Goal: Task Accomplishment & Management: Manage account settings

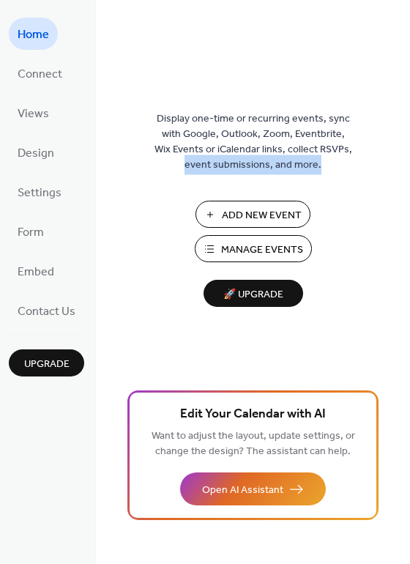
drag, startPoint x: 409, startPoint y: 144, endPoint x: 401, endPoint y: 219, distance: 75.8
click at [401, 219] on div "Display one-time or recurring events, sync with Google, Outlook, Zoom, Eventbri…" at bounding box center [253, 306] width 314 height 516
click at [263, 212] on span "Add New Event" at bounding box center [262, 215] width 80 height 15
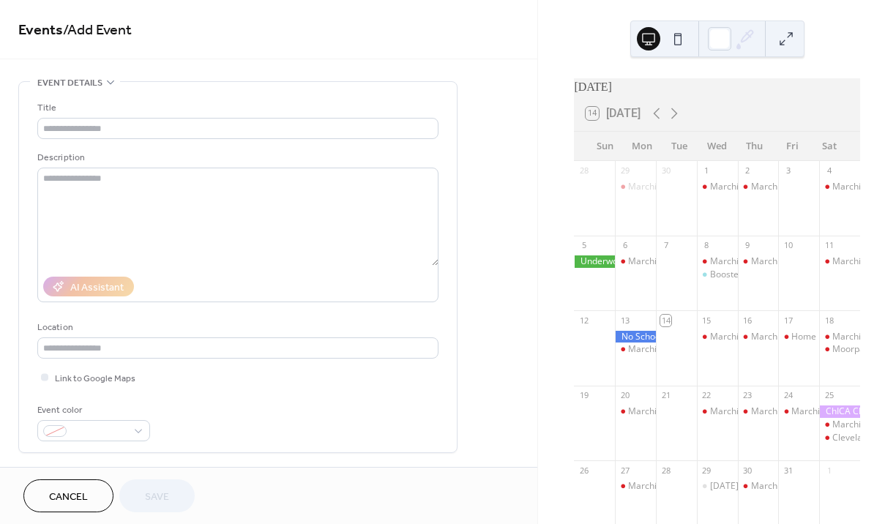
click at [679, 122] on icon at bounding box center [675, 114] width 18 height 18
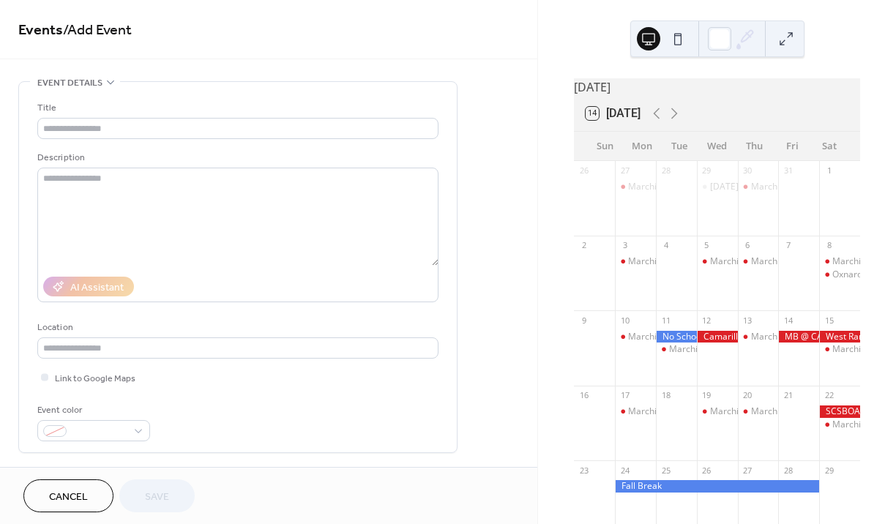
click at [602, 270] on div at bounding box center [594, 281] width 41 height 50
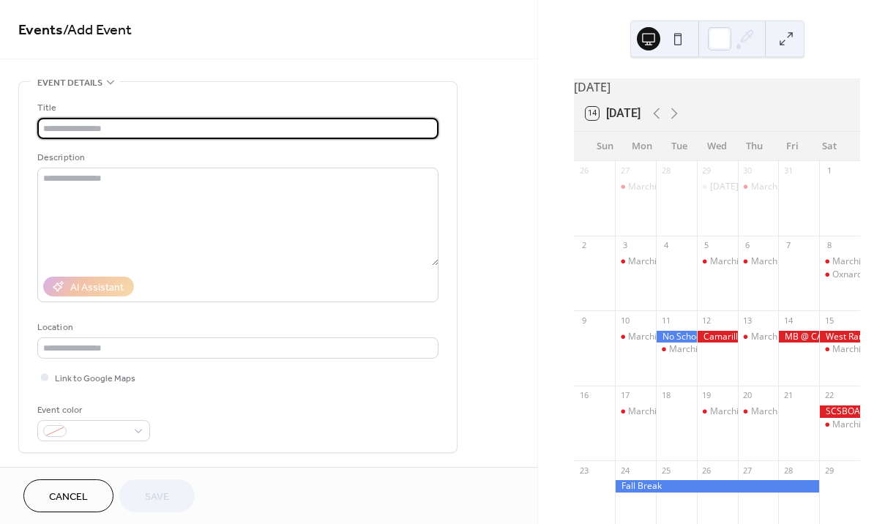
click at [118, 135] on input "text" at bounding box center [237, 128] width 401 height 21
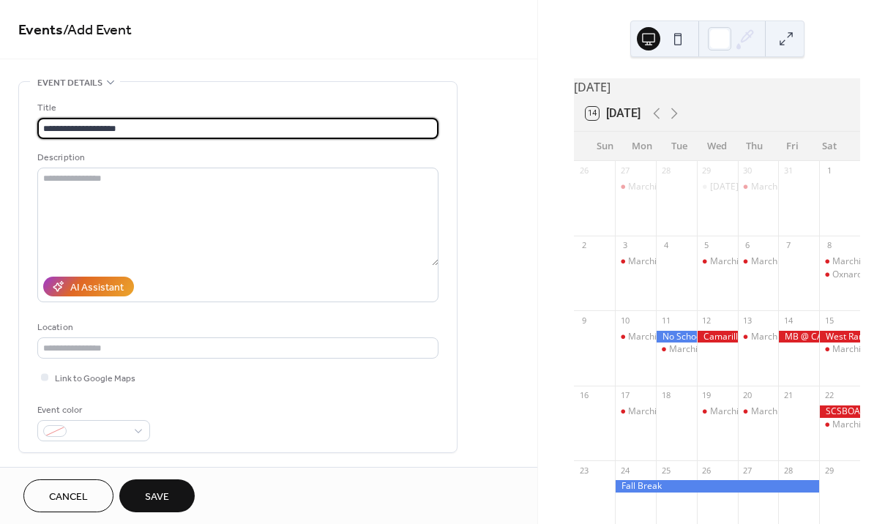
type input "**********"
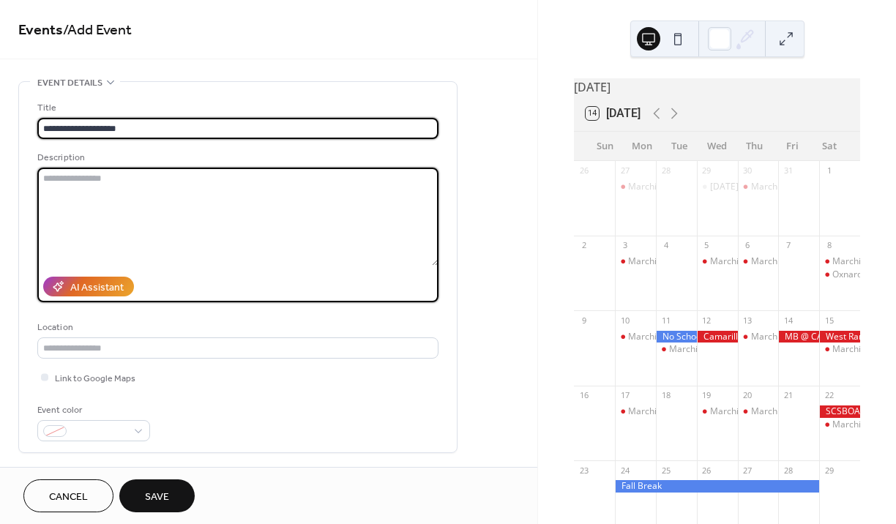
drag, startPoint x: 502, startPoint y: 209, endPoint x: 67, endPoint y: 185, distance: 435.7
click at [67, 185] on textarea at bounding box center [237, 217] width 401 height 98
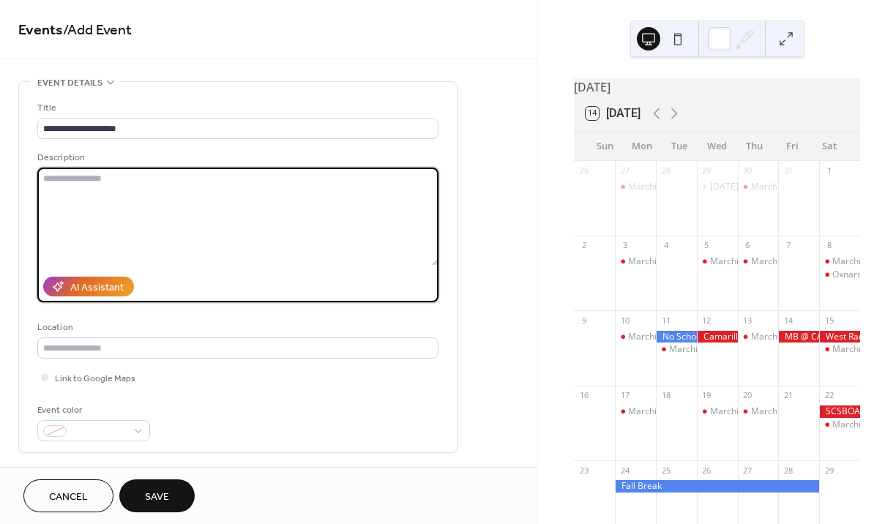
click at [67, 185] on textarea at bounding box center [237, 217] width 401 height 98
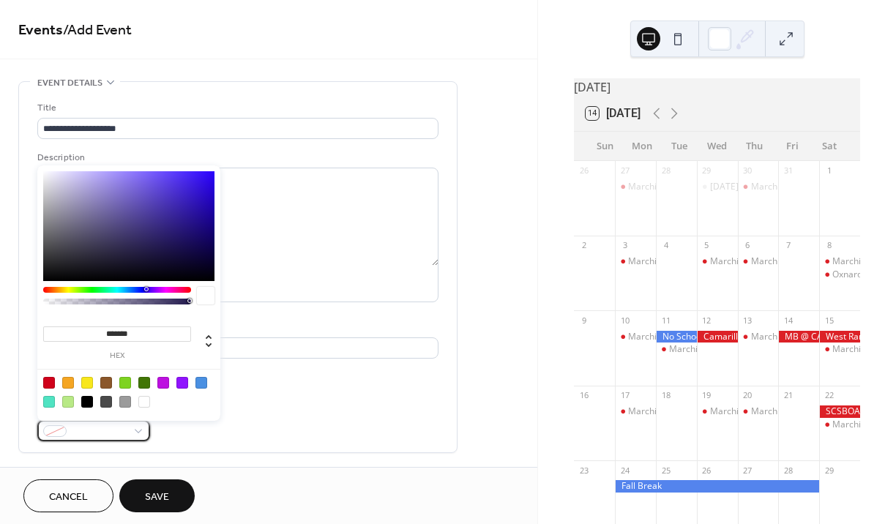
click at [130, 431] on div at bounding box center [93, 430] width 113 height 21
click at [130, 381] on div at bounding box center [125, 383] width 12 height 12
type input "*******"
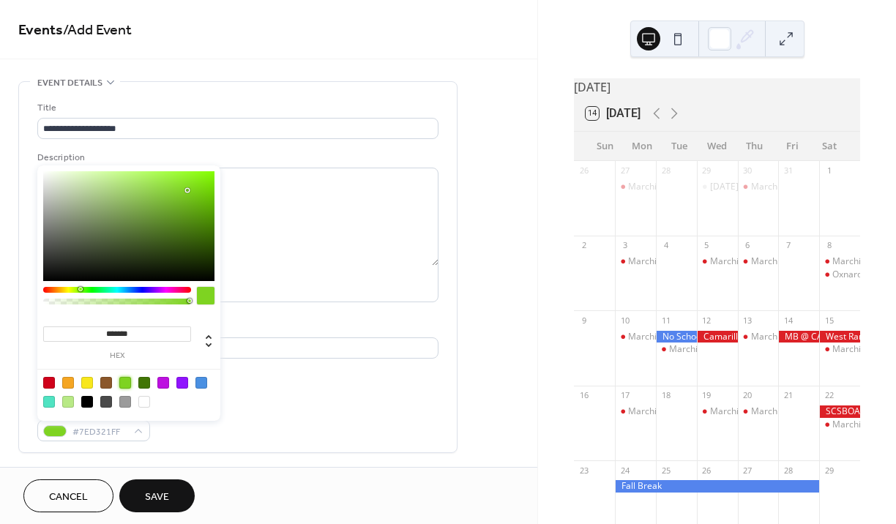
click at [248, 412] on div "Event color #7ED321FF" at bounding box center [237, 422] width 401 height 39
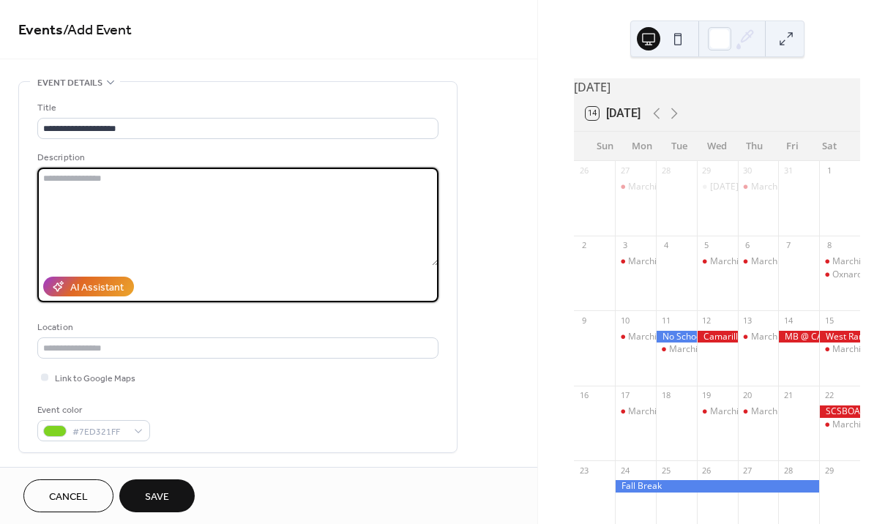
click at [66, 179] on textarea at bounding box center [237, 217] width 401 height 98
type textarea "**********"
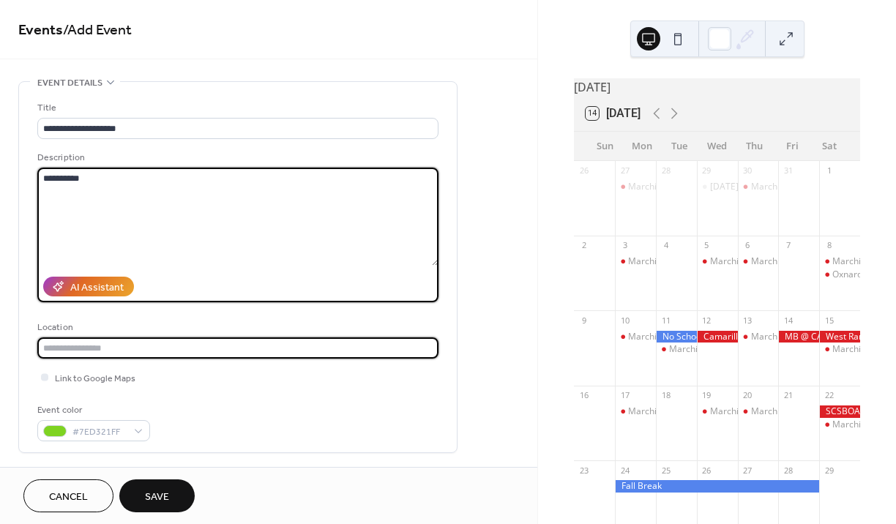
click at [163, 346] on input "text" at bounding box center [237, 348] width 401 height 21
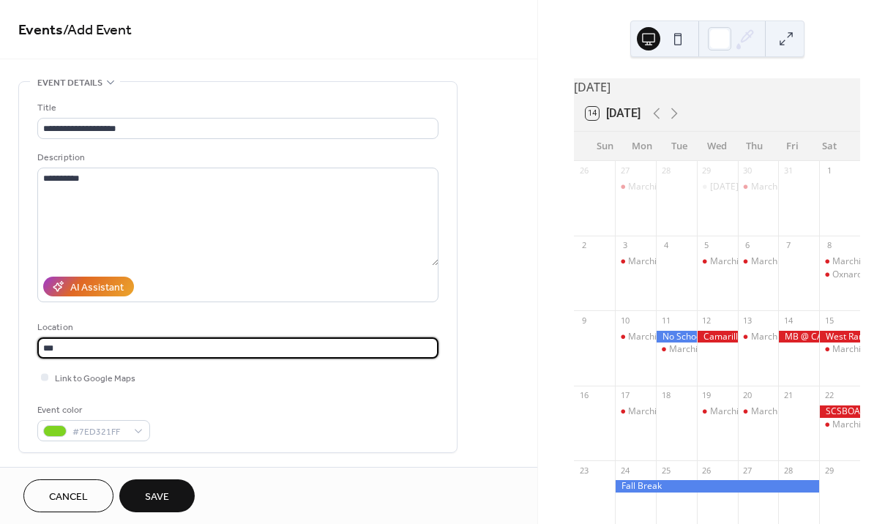
type input "***"
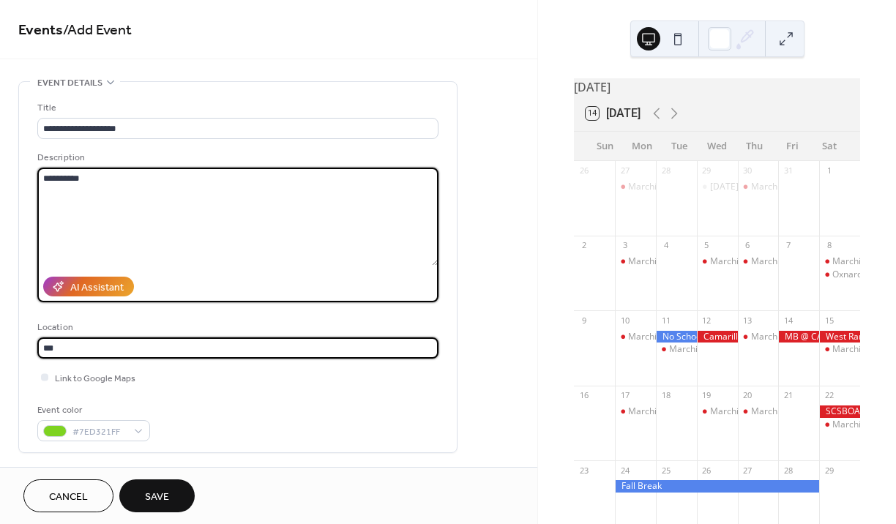
drag, startPoint x: 58, startPoint y: 337, endPoint x: 63, endPoint y: 217, distance: 120.2
click at [63, 217] on textarea "**********" at bounding box center [237, 217] width 401 height 98
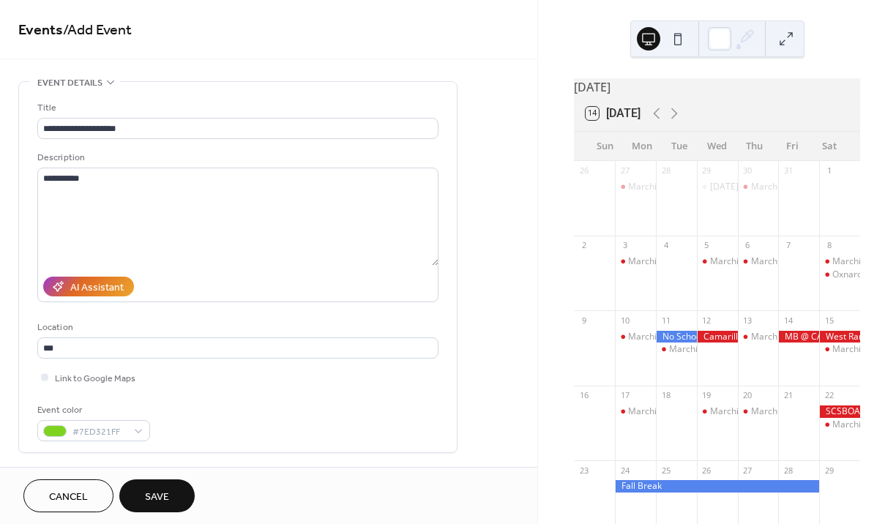
click at [149, 495] on span "Save" at bounding box center [157, 497] width 24 height 15
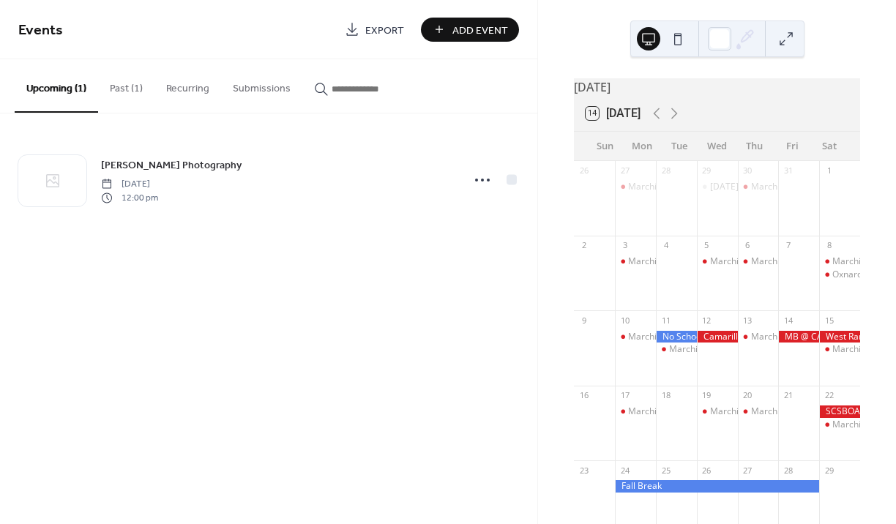
drag, startPoint x: 125, startPoint y: 491, endPoint x: 545, endPoint y: 197, distance: 512.8
click at [545, 197] on div "November 2025 14 Today Sun Mon Tue Wed Thu Fri Sat 26 27 Marching Band Rehearsa…" at bounding box center [717, 262] width 358 height 524
click at [662, 122] on icon at bounding box center [657, 114] width 18 height 18
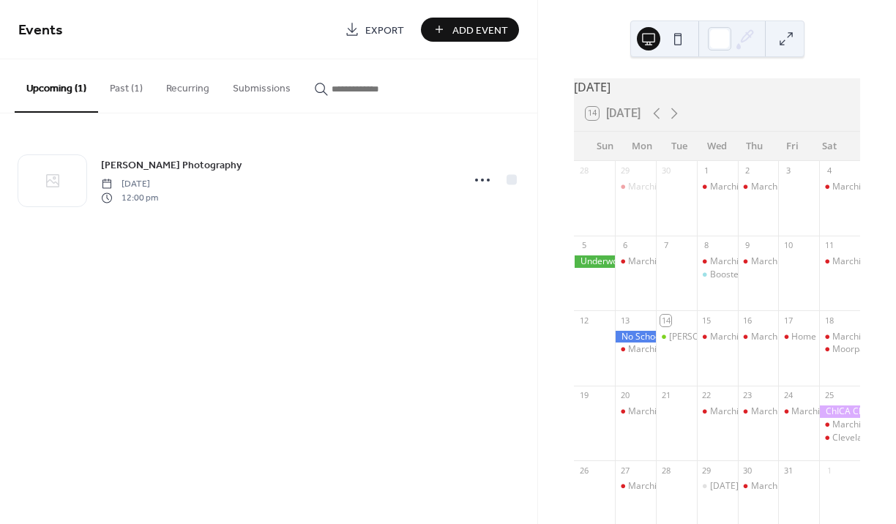
click at [683, 381] on div "Toki Lee Photography" at bounding box center [676, 356] width 41 height 50
click at [595, 204] on div at bounding box center [594, 206] width 41 height 50
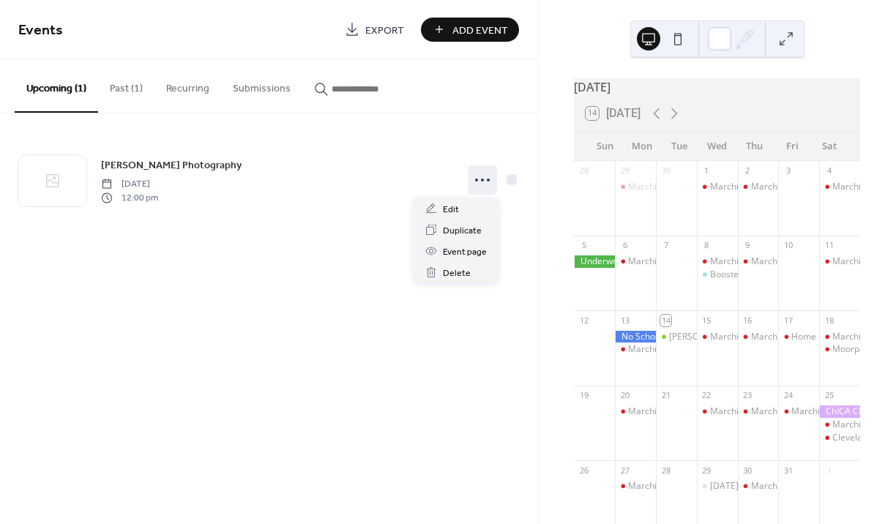
click at [486, 179] on icon at bounding box center [482, 179] width 23 height 23
click at [458, 207] on span "Edit" at bounding box center [451, 209] width 16 height 15
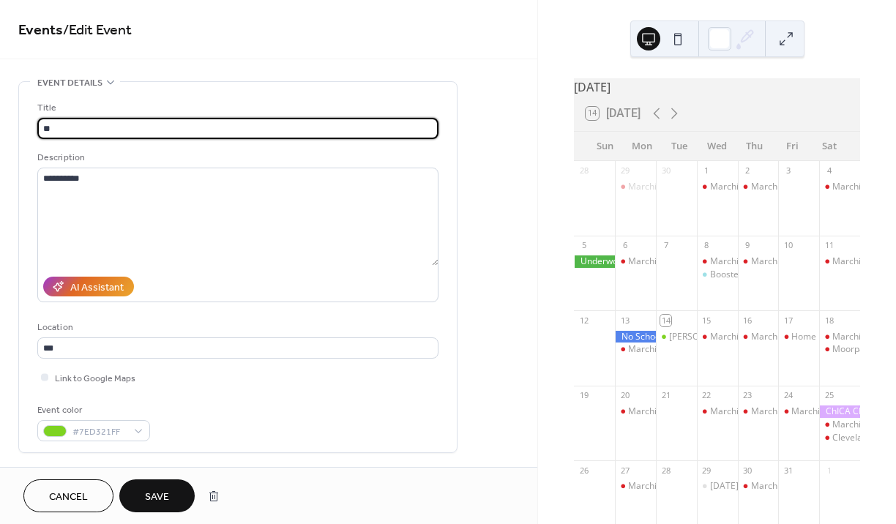
type input "*"
click at [155, 131] on input "text" at bounding box center [237, 128] width 401 height 21
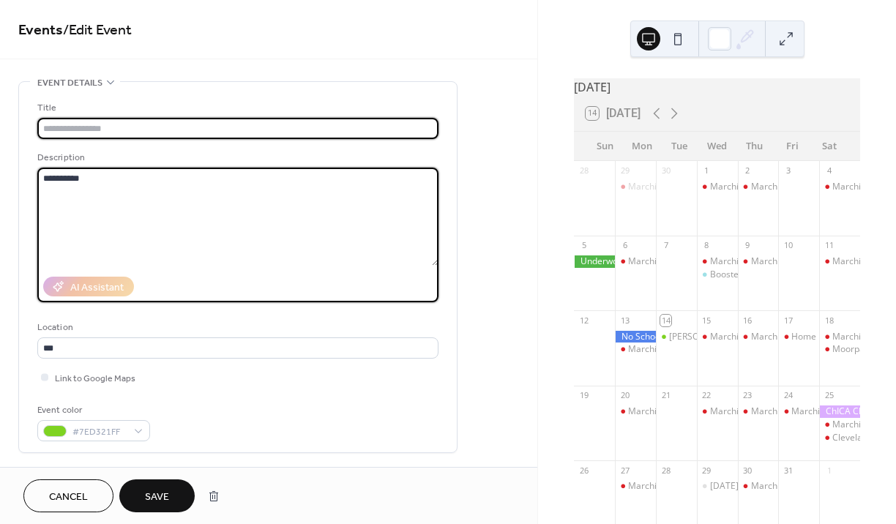
click at [86, 175] on textarea "**********" at bounding box center [237, 217] width 401 height 98
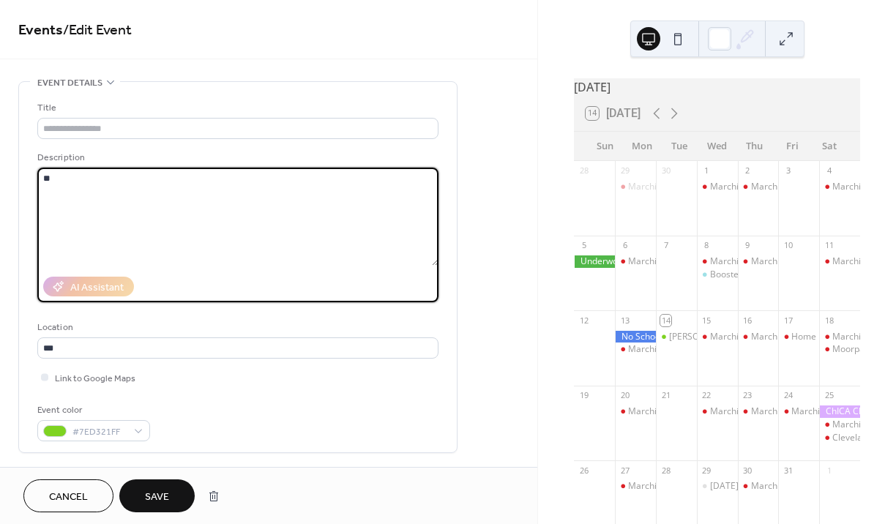
type textarea "*"
click at [71, 499] on span "Cancel" at bounding box center [68, 497] width 39 height 15
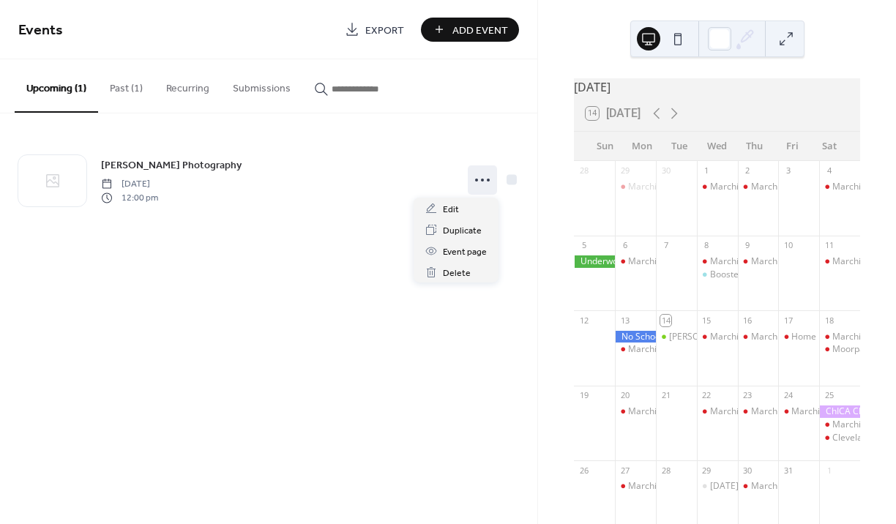
click at [497, 173] on div at bounding box center [482, 180] width 29 height 29
click at [443, 280] on span "Delete" at bounding box center [457, 273] width 28 height 15
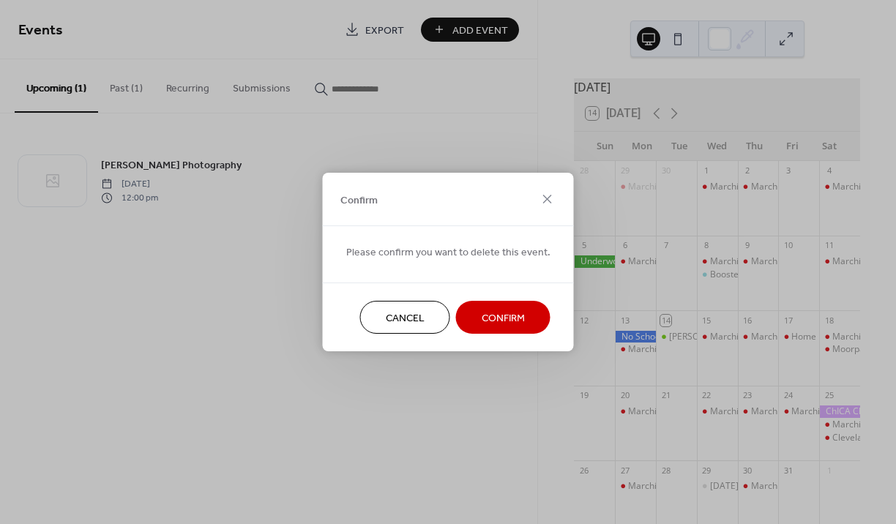
click at [456, 326] on button "Confirm" at bounding box center [503, 317] width 94 height 33
